Goal: Connect with others: Connect with others

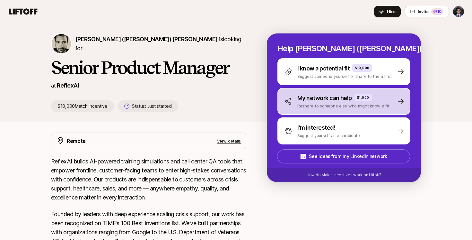
click at [323, 101] on p "My network can help" at bounding box center [324, 97] width 55 height 9
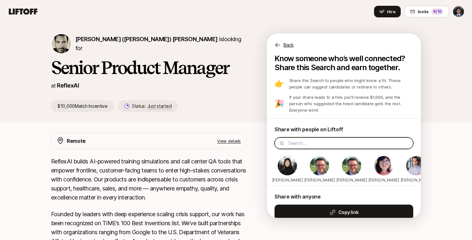
click at [305, 139] on input at bounding box center [348, 143] width 121 height 8
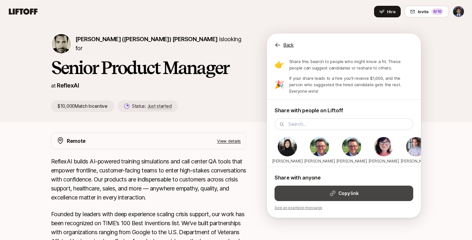
click at [335, 195] on icon at bounding box center [333, 193] width 6 height 6
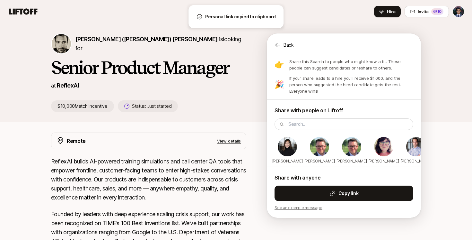
click at [306, 209] on p "See an example message" at bounding box center [344, 208] width 139 height 6
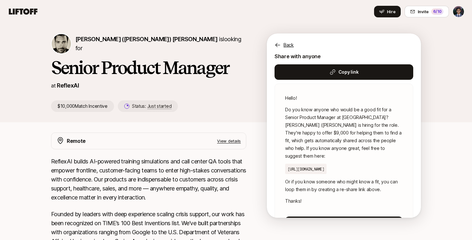
scroll to position [145, 0]
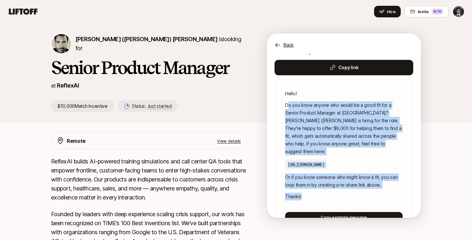
drag, startPoint x: 312, startPoint y: 191, endPoint x: 287, endPoint y: 99, distance: 95.6
click at [287, 100] on div "Hello! Do you know anyone who would be a good fit for a Senior Product Manager …" at bounding box center [344, 156] width 139 height 154
click at [287, 99] on div "Hello! Do you know anyone who would be a good fit for a Senior Product Manager …" at bounding box center [344, 156] width 139 height 154
drag, startPoint x: 282, startPoint y: 93, endPoint x: 317, endPoint y: 182, distance: 95.7
click at [317, 182] on div "Hello! Do you know anyone who would be a good fit for a Senior Product Manager …" at bounding box center [344, 156] width 139 height 154
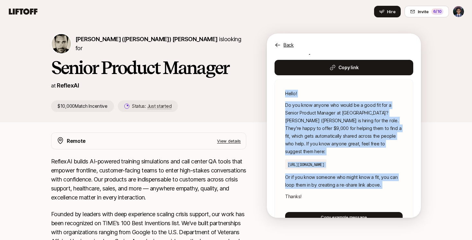
click at [317, 182] on div "Hello! Do you know anyone who would be a good fit for a Senior Product Manager …" at bounding box center [344, 156] width 139 height 154
drag, startPoint x: 316, startPoint y: 190, endPoint x: 309, endPoint y: 89, distance: 100.8
click at [309, 92] on div "Hello! Do you know anyone who would be a good fit for a Senior Product Manager …" at bounding box center [344, 156] width 139 height 154
click at [309, 90] on p "Hello!" at bounding box center [344, 94] width 118 height 8
drag, startPoint x: 284, startPoint y: 92, endPoint x: 325, endPoint y: 205, distance: 119.5
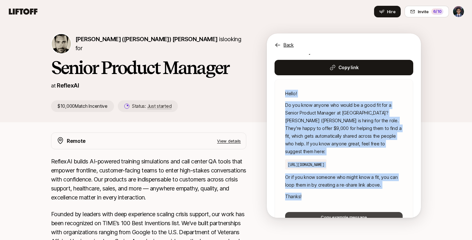
click at [324, 203] on div "Hello! Do you know anyone who would be a good fit for a Senior Product Manager …" at bounding box center [344, 156] width 139 height 154
click at [320, 192] on p "Thanks!" at bounding box center [344, 196] width 118 height 8
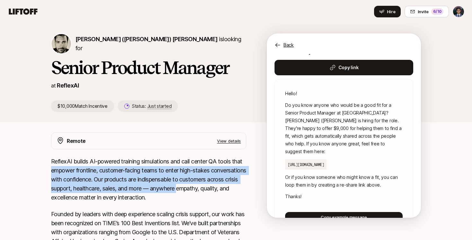
drag, startPoint x: 251, startPoint y: 159, endPoint x: 254, endPoint y: 196, distance: 36.4
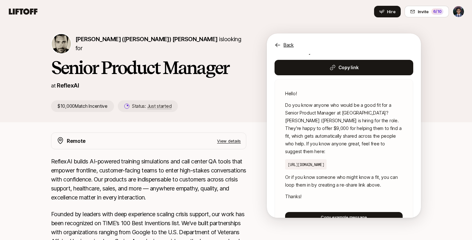
drag, startPoint x: 32, startPoint y: 60, endPoint x: 29, endPoint y: 119, distance: 58.9
click at [30, 118] on div "Jonathan (Jasper) Sherman-Presser is looking for Senior Product Manager at Refl…" at bounding box center [236, 72] width 472 height 99
click at [29, 119] on div "Jonathan (Jasper) Sherman-Presser is looking for Senior Product Manager at Refl…" at bounding box center [236, 72] width 472 height 99
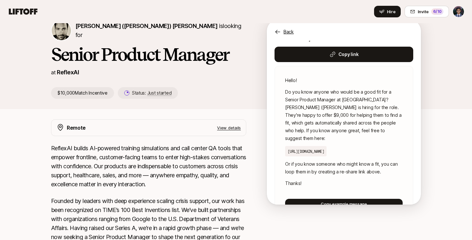
scroll to position [0, 0]
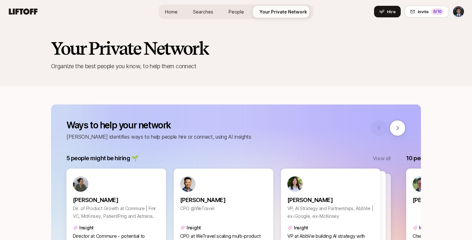
scroll to position [43, 0]
